Goal: Information Seeking & Learning: Compare options

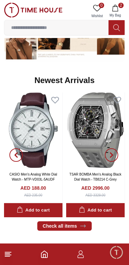
click at [11, 256] on icon at bounding box center [8, 254] width 8 height 8
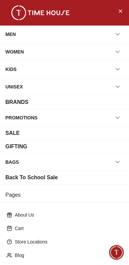
click at [71, 33] on div "MEN" at bounding box center [64, 34] width 118 height 12
click at [114, 34] on button "button" at bounding box center [118, 34] width 12 height 12
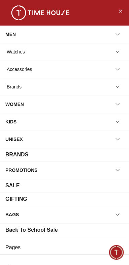
click at [113, 81] on div "Brands" at bounding box center [64, 87] width 118 height 12
click at [71, 138] on div "UNISEX" at bounding box center [64, 139] width 118 height 12
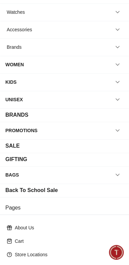
scroll to position [39, 0]
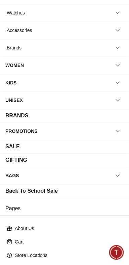
click at [116, 95] on button "button" at bounding box center [118, 100] width 12 height 12
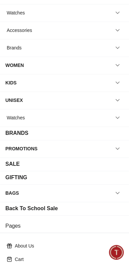
click at [113, 151] on button "button" at bounding box center [118, 149] width 12 height 12
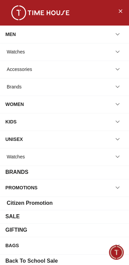
scroll to position [0, 0]
click at [116, 67] on icon "button" at bounding box center [117, 69] width 7 height 7
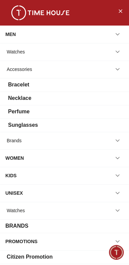
click at [21, 128] on div "Sunglasses" at bounding box center [23, 125] width 30 height 8
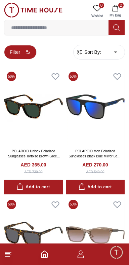
click at [18, 52] on button "Filter" at bounding box center [20, 52] width 33 height 14
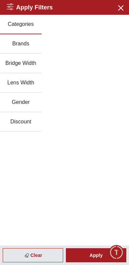
click at [12, 49] on button "Brands" at bounding box center [21, 44] width 42 height 20
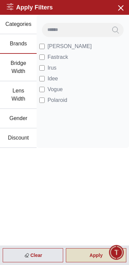
click at [75, 253] on div "Apply" at bounding box center [96, 255] width 61 height 14
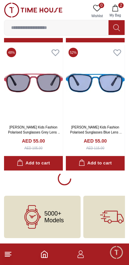
scroll to position [1208, 0]
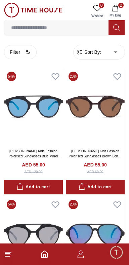
click at [96, 50] on span "Sort By:" at bounding box center [92, 52] width 18 height 7
click at [96, 51] on span "Sort By:" at bounding box center [92, 52] width 18 height 7
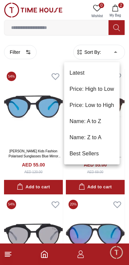
click at [81, 103] on li "Price: Low to High" at bounding box center [92, 105] width 56 height 16
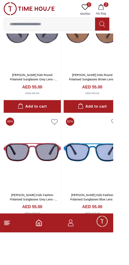
scroll to position [1271, 0]
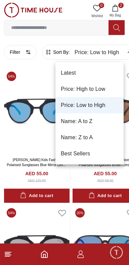
click at [105, 92] on li "Price: High to Low" at bounding box center [90, 89] width 68 height 16
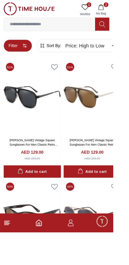
click at [15, 49] on button "Filter" at bounding box center [20, 52] width 33 height 14
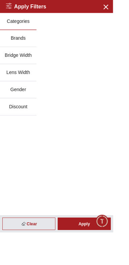
click at [22, 60] on button "Bridge Width" at bounding box center [21, 64] width 42 height 20
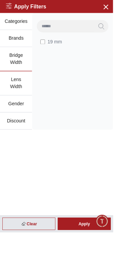
click at [20, 48] on button "Brands" at bounding box center [18, 44] width 37 height 20
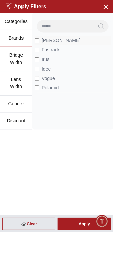
click at [53, 43] on span "[PERSON_NAME]" at bounding box center [69, 46] width 44 height 8
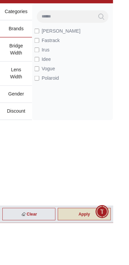
click at [106, 262] on div "Apply" at bounding box center [96, 255] width 61 height 14
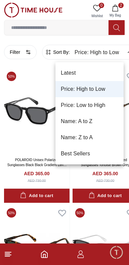
click at [98, 109] on li "Price: Low to High" at bounding box center [90, 105] width 68 height 16
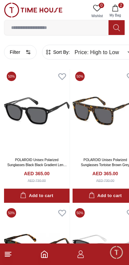
type input "*"
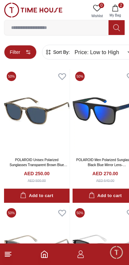
click at [17, 52] on button "Filter" at bounding box center [20, 52] width 33 height 14
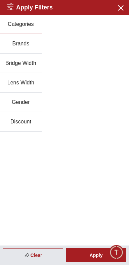
click at [19, 48] on button "Brands" at bounding box center [21, 44] width 42 height 20
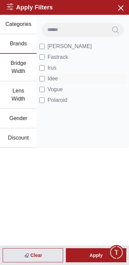
click at [49, 84] on li "Idee" at bounding box center [82, 78] width 87 height 11
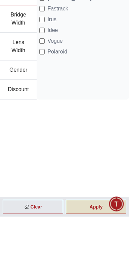
click at [100, 262] on div "Apply" at bounding box center [96, 255] width 61 height 14
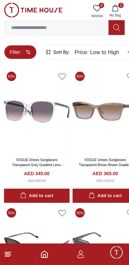
click at [28, 51] on circle "button" at bounding box center [27, 50] width 1 height 1
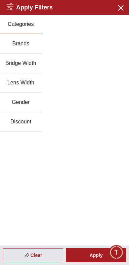
click at [21, 51] on button "Brands" at bounding box center [21, 44] width 42 height 20
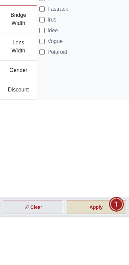
click at [98, 262] on div "Apply" at bounding box center [96, 255] width 61 height 14
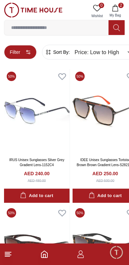
click at [15, 51] on button "Filter" at bounding box center [20, 52] width 33 height 14
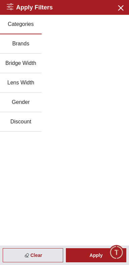
click at [19, 54] on button "Brands" at bounding box center [21, 44] width 42 height 20
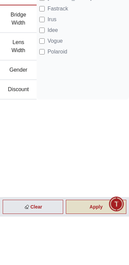
click at [102, 262] on div "Apply" at bounding box center [96, 255] width 61 height 14
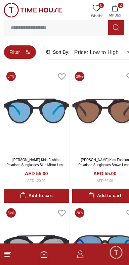
click at [28, 51] on circle "button" at bounding box center [27, 50] width 1 height 1
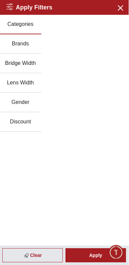
click at [22, 48] on button "Brands" at bounding box center [21, 44] width 42 height 20
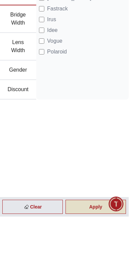
click at [98, 262] on div "Apply" at bounding box center [96, 255] width 61 height 14
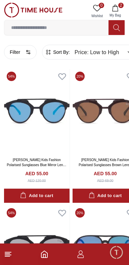
click at [118, 11] on button "2 My Bag" at bounding box center [116, 11] width 20 height 17
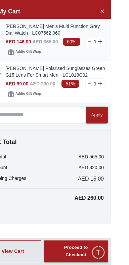
click at [29, 32] on link "[PERSON_NAME] Men's Multi Function Grey Dial Watch - LC07562.060" at bounding box center [74, 29] width 100 height 13
click at [33, 35] on link "[PERSON_NAME] Men's Multi Function Grey Dial Watch - LC07562.060" at bounding box center [74, 29] width 100 height 13
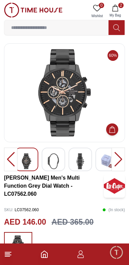
click at [70, 157] on div at bounding box center [81, 160] width 24 height 24
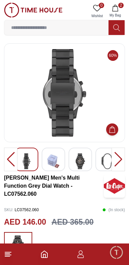
click at [37, 154] on div at bounding box center [27, 160] width 24 height 24
click at [28, 164] on img at bounding box center [27, 161] width 12 height 16
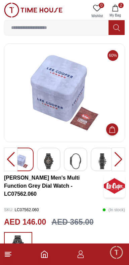
click at [50, 157] on img at bounding box center [49, 161] width 12 height 16
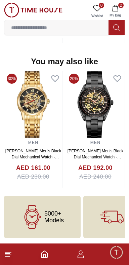
scroll to position [696, 0]
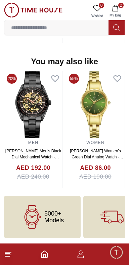
click at [41, 252] on icon "Home" at bounding box center [44, 254] width 8 height 8
click at [42, 253] on icon "Home" at bounding box center [44, 254] width 8 height 8
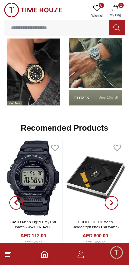
scroll to position [503, 0]
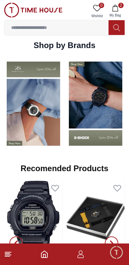
click at [99, 150] on img at bounding box center [95, 104] width 59 height 92
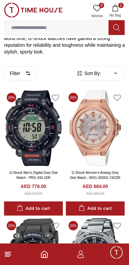
scroll to position [158, 0]
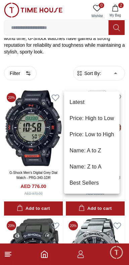
click at [103, 136] on li "Price: Low to High" at bounding box center [92, 135] width 56 height 16
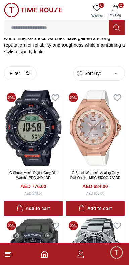
type input "*"
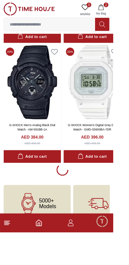
scroll to position [1476, 0]
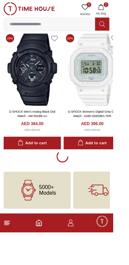
scroll to position [1476, 0]
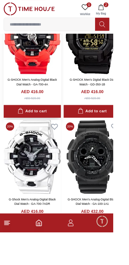
click at [17, 84] on img at bounding box center [37, 42] width 66 height 84
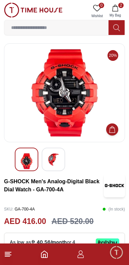
click at [51, 161] on img at bounding box center [53, 159] width 12 height 12
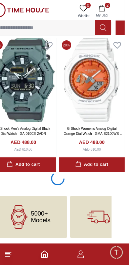
scroll to position [4346, 11]
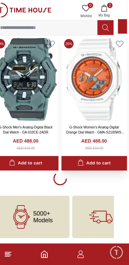
click at [94, 111] on img at bounding box center [95, 78] width 66 height 84
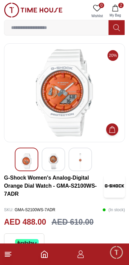
click at [49, 159] on img at bounding box center [53, 161] width 12 height 16
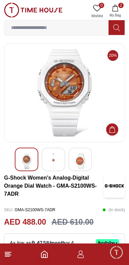
click at [71, 166] on div at bounding box center [81, 160] width 24 height 24
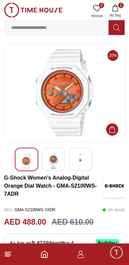
click at [52, 162] on img at bounding box center [53, 161] width 12 height 16
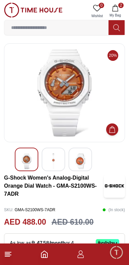
click at [50, 158] on img at bounding box center [53, 161] width 12 height 16
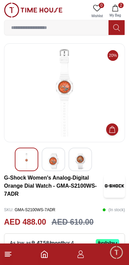
click at [74, 167] on img at bounding box center [80, 161] width 12 height 16
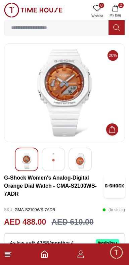
click at [51, 162] on img at bounding box center [53, 161] width 12 height 16
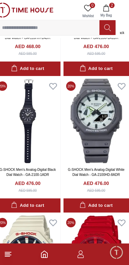
scroll to position [3179, 18]
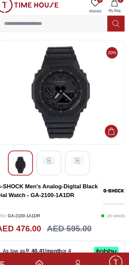
scroll to position [1, 0]
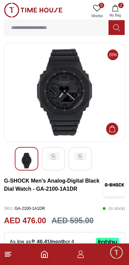
click at [49, 159] on img at bounding box center [53, 156] width 12 height 7
click at [76, 155] on img at bounding box center [80, 161] width 12 height 16
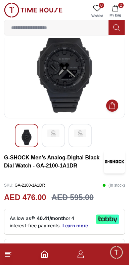
scroll to position [24, 0]
